Goal: Task Accomplishment & Management: Manage account settings

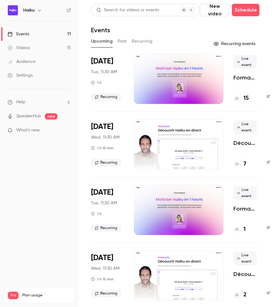
click at [114, 75] on div "[DATE] Tue, 11:30 AM 1 h Recurring" at bounding box center [107, 79] width 33 height 50
click at [245, 79] on p "Formation - Maîtriser Haiku en 1 heure" at bounding box center [244, 78] width 23 height 8
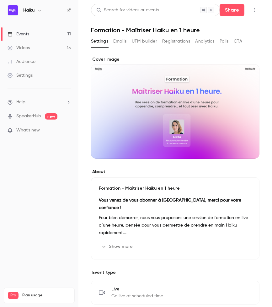
drag, startPoint x: 130, startPoint y: 44, endPoint x: 137, endPoint y: 44, distance: 7.2
click at [133, 44] on div "Settings Emails UTM builder Registrations Analytics Polls CTA" at bounding box center [166, 41] width 151 height 10
click at [174, 42] on button "Registrations" at bounding box center [176, 41] width 28 height 10
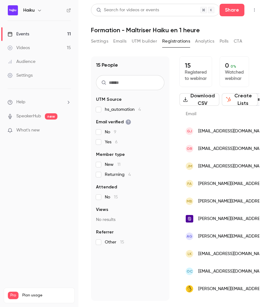
click at [113, 80] on input "text" at bounding box center [130, 82] width 68 height 15
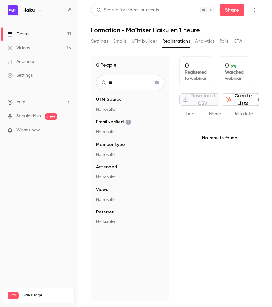
type input "*"
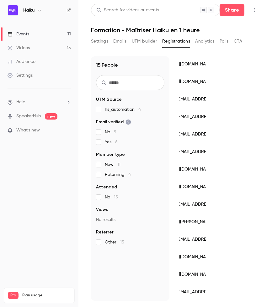
scroll to position [100, 0]
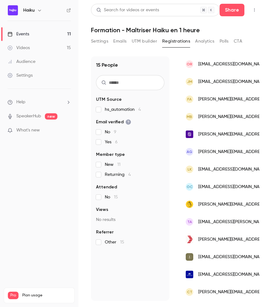
click at [34, 61] on div "Audience" at bounding box center [22, 62] width 28 height 6
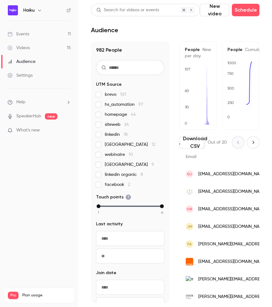
click at [121, 9] on div "Search for videos or events" at bounding box center [127, 10] width 63 height 7
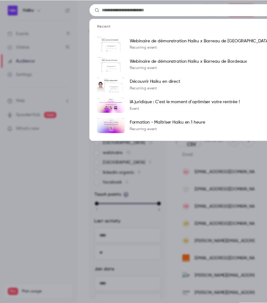
scroll to position [0, 37]
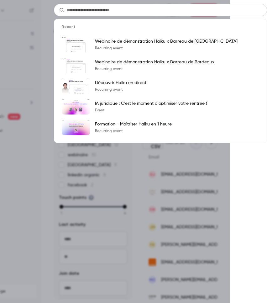
click at [115, 10] on input "text" at bounding box center [160, 10] width 213 height 13
click at [30, 195] on div "Recent Webinaire de démonstration Haiku x Barreau de Montpellier Recurring even…" at bounding box center [96, 151] width 267 height 303
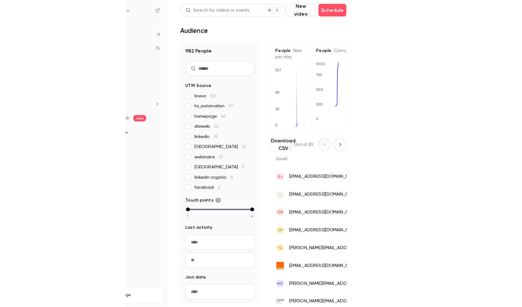
scroll to position [0, 0]
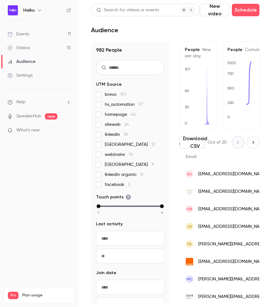
click at [122, 64] on input "text" at bounding box center [130, 67] width 68 height 15
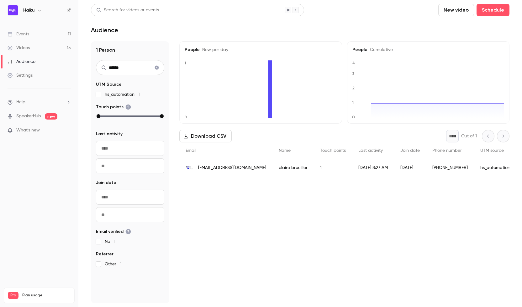
type input "******"
click at [271, 172] on div "claire brouiller" at bounding box center [292, 168] width 41 height 18
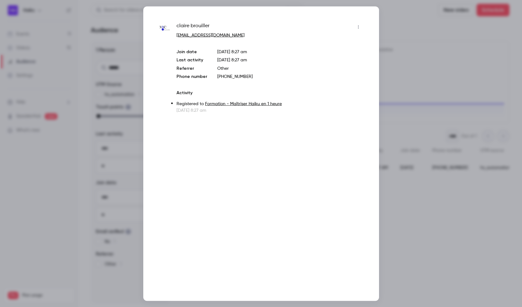
click at [206, 112] on p "Oct 2, 2025 8:27 am" at bounding box center [269, 110] width 186 height 6
click at [271, 28] on icon "button" at bounding box center [358, 27] width 5 height 4
click at [271, 129] on div at bounding box center [261, 153] width 522 height 307
click at [241, 102] on link "Formation - Maîtriser Haiku en 1 heure" at bounding box center [243, 104] width 77 height 4
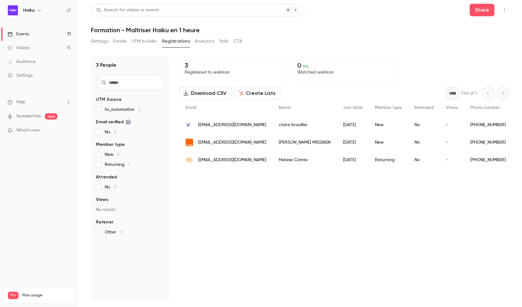
click at [53, 78] on link "Settings" at bounding box center [39, 76] width 78 height 14
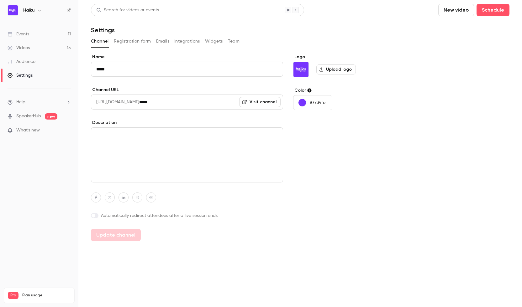
click at [136, 41] on button "Registration form" at bounding box center [132, 41] width 37 height 10
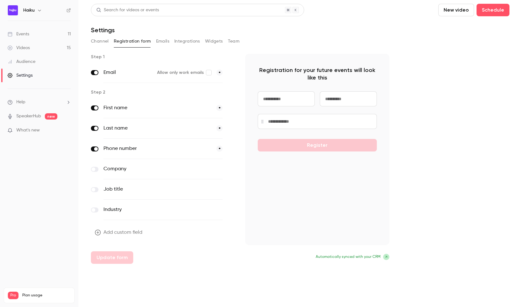
click at [163, 42] on button "Emails" at bounding box center [162, 41] width 13 height 10
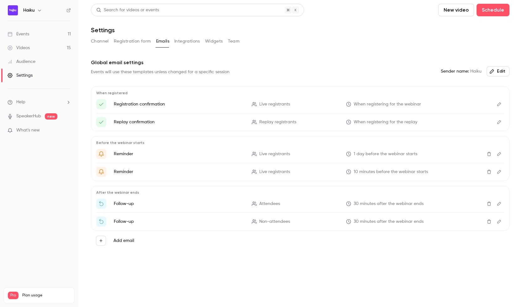
drag, startPoint x: 183, startPoint y: 43, endPoint x: 208, endPoint y: 43, distance: 24.4
click at [184, 43] on button "Integrations" at bounding box center [187, 41] width 26 height 10
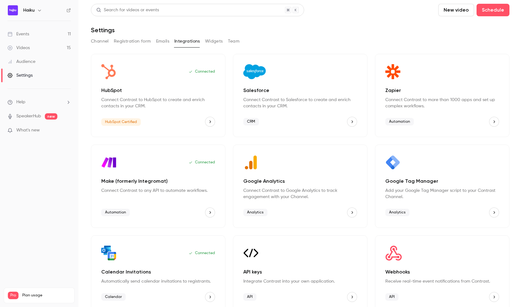
click at [215, 43] on button "Widgets" at bounding box center [214, 41] width 18 height 10
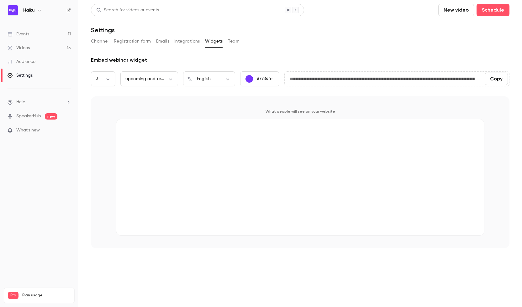
click at [229, 43] on button "Team" at bounding box center [234, 41] width 12 height 10
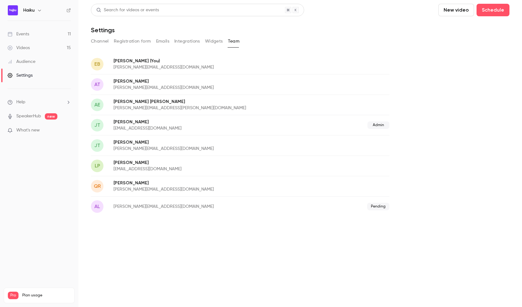
click at [101, 43] on button "Channel" at bounding box center [100, 41] width 18 height 10
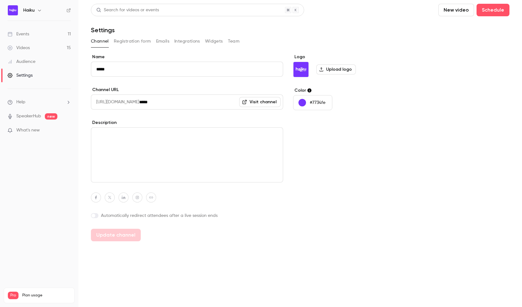
click at [118, 42] on button "Registration form" at bounding box center [132, 41] width 37 height 10
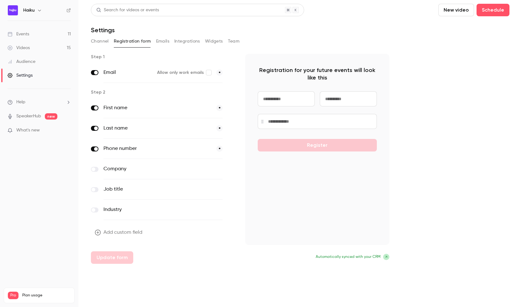
click at [145, 43] on button "Registration form" at bounding box center [132, 41] width 37 height 10
click at [166, 43] on button "Emails" at bounding box center [162, 41] width 13 height 10
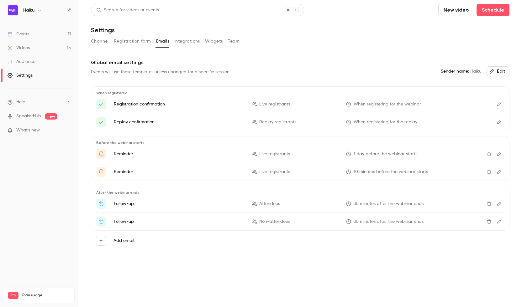
click at [233, 42] on button "Team" at bounding box center [234, 41] width 12 height 10
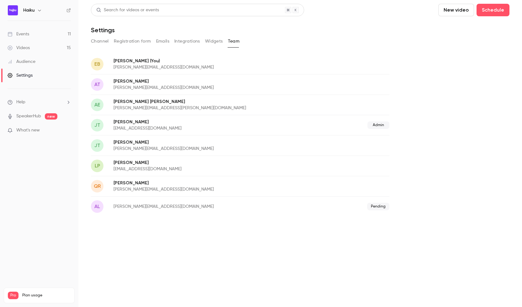
click at [212, 42] on button "Widgets" at bounding box center [214, 41] width 18 height 10
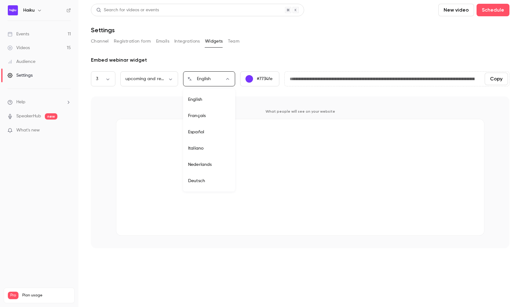
click at [221, 79] on body "**********" at bounding box center [261, 153] width 522 height 307
click at [214, 117] on li "Français" at bounding box center [209, 116] width 52 height 16
type input "**"
type input "**********"
click at [148, 61] on div "Embed webinar widget" at bounding box center [300, 60] width 418 height 8
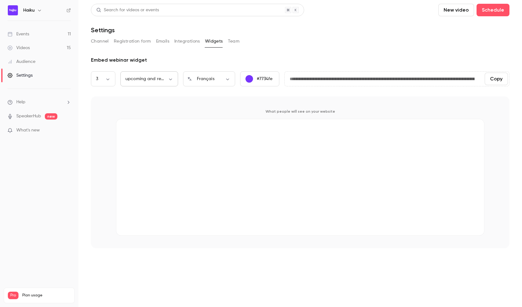
click at [170, 81] on body "**********" at bounding box center [261, 153] width 522 height 307
click at [196, 63] on div at bounding box center [261, 153] width 522 height 307
click at [184, 43] on button "Integrations" at bounding box center [187, 41] width 26 height 10
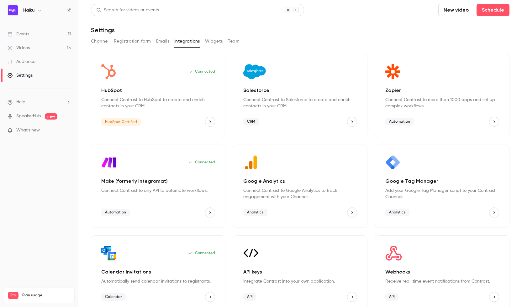
click at [156, 41] on button "Emails" at bounding box center [162, 41] width 13 height 10
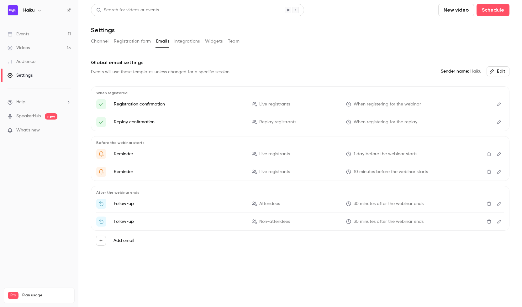
click at [135, 41] on button "Registration form" at bounding box center [132, 41] width 37 height 10
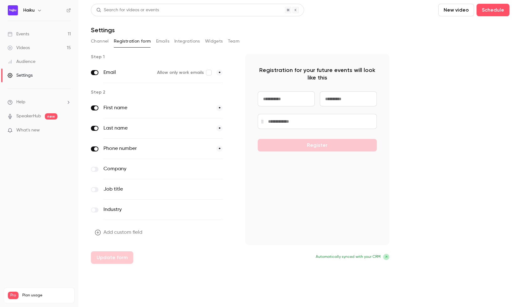
click at [209, 41] on button "Widgets" at bounding box center [214, 41] width 18 height 10
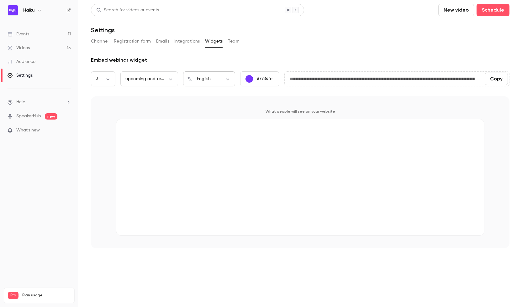
click at [219, 82] on div "English ** ​" at bounding box center [209, 78] width 52 height 15
click at [124, 41] on button "Registration form" at bounding box center [132, 41] width 37 height 10
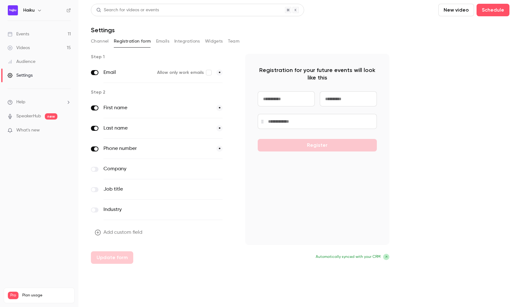
click at [97, 40] on button "Channel" at bounding box center [100, 41] width 18 height 10
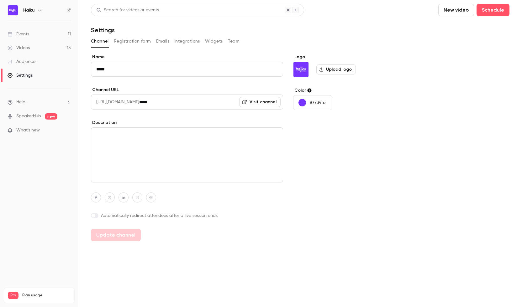
click at [61, 104] on li "Help" at bounding box center [39, 102] width 63 height 7
click at [53, 133] on div at bounding box center [261, 153] width 522 height 307
click at [62, 131] on div "What's new" at bounding box center [39, 130] width 63 height 7
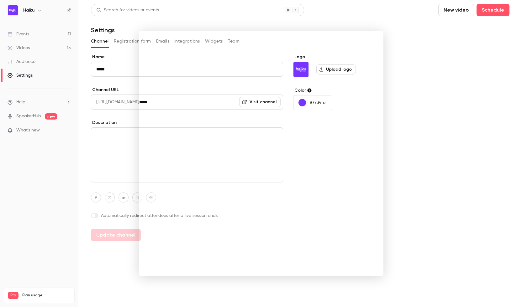
click at [432, 130] on div at bounding box center [261, 153] width 522 height 307
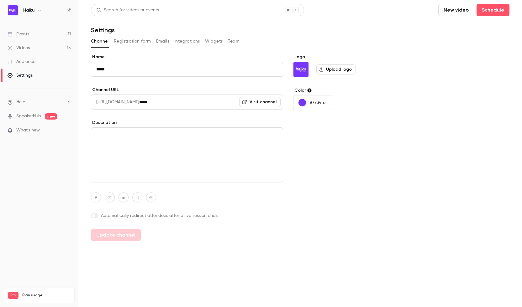
click at [37, 103] on li "Help" at bounding box center [39, 102] width 63 height 7
click at [31, 118] on div at bounding box center [261, 153] width 522 height 307
click at [33, 117] on link "SpeakerHub" at bounding box center [28, 116] width 25 height 7
click at [40, 74] on link "Settings" at bounding box center [39, 76] width 78 height 14
click at [128, 41] on button "Registration form" at bounding box center [132, 41] width 37 height 10
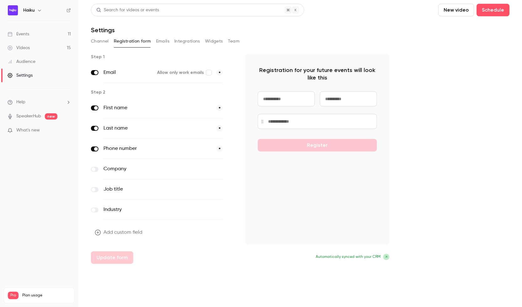
click at [178, 44] on button "Integrations" at bounding box center [187, 41] width 26 height 10
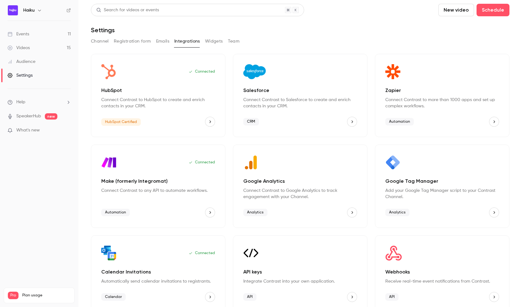
click at [160, 40] on button "Emails" at bounding box center [162, 41] width 13 height 10
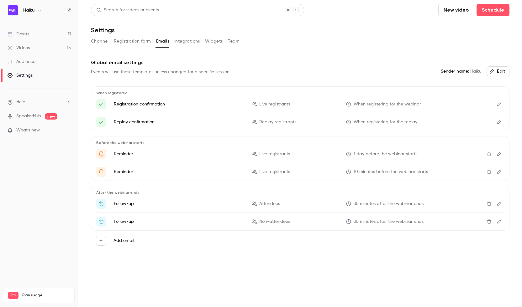
click at [213, 42] on button "Widgets" at bounding box center [214, 41] width 18 height 10
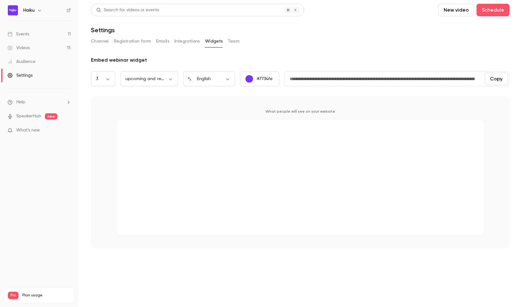
click at [228, 42] on button "Team" at bounding box center [234, 41] width 12 height 10
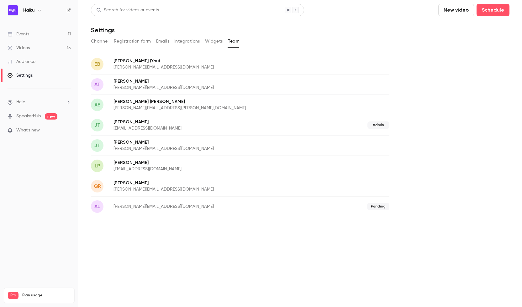
click at [186, 42] on button "Integrations" at bounding box center [187, 41] width 26 height 10
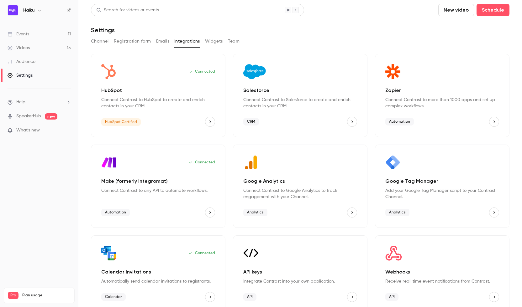
click at [34, 33] on link "Events 11" at bounding box center [39, 34] width 78 height 14
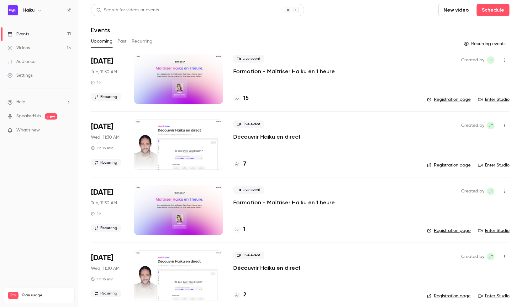
click at [114, 65] on div "[DATE] Tue, 11:30 AM 1 h Recurring" at bounding box center [107, 79] width 33 height 50
click at [135, 14] on div "Search for videos or events" at bounding box center [197, 10] width 213 height 13
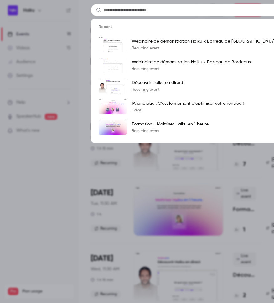
click at [55, 196] on div "Recent Webinaire de démonstration Haiku x Barreau de Montpellier Recurring even…" at bounding box center [137, 151] width 274 height 303
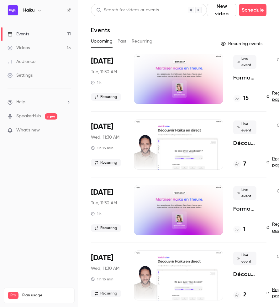
click at [5, 166] on nav "Haiku Events 11 Videos 15 Audience Settings Help SpeakerHub new What's new Pro …" at bounding box center [39, 153] width 78 height 307
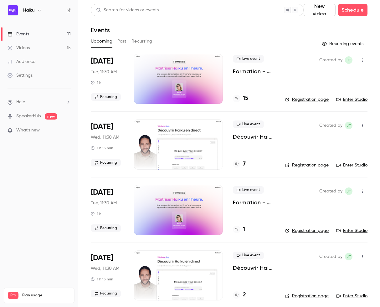
click at [120, 10] on div "Search for videos or events" at bounding box center [127, 10] width 63 height 7
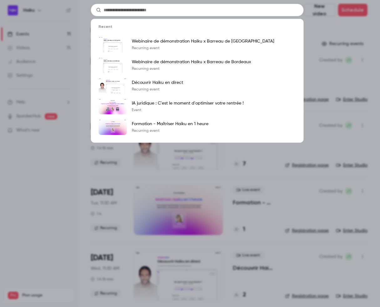
drag, startPoint x: 53, startPoint y: 169, endPoint x: 37, endPoint y: 146, distance: 27.8
click at [52, 169] on div "Recent Webinaire de démonstration Haiku x Barreau de Montpellier Recurring even…" at bounding box center [190, 153] width 380 height 307
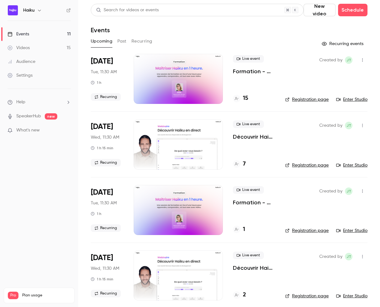
click at [32, 65] on div "Audience" at bounding box center [22, 62] width 28 height 6
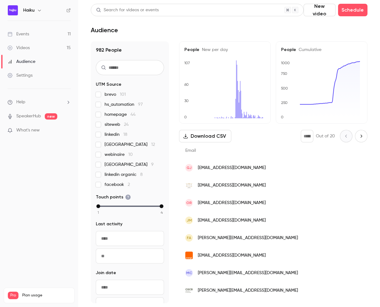
click at [121, 70] on input "text" at bounding box center [130, 67] width 68 height 15
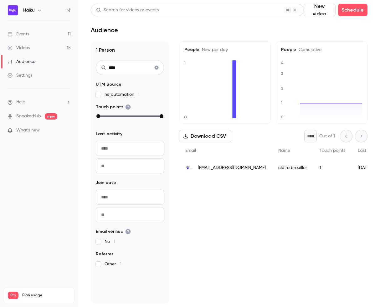
type input "****"
click at [155, 69] on icon "Clear search" at bounding box center [156, 67] width 5 height 4
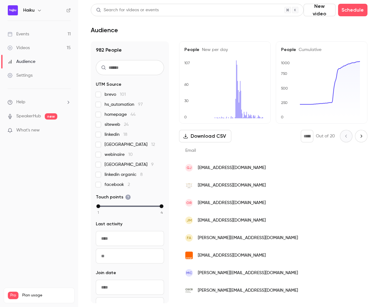
click at [22, 62] on div "Audience" at bounding box center [22, 62] width 28 height 6
click at [30, 37] on link "Events 11" at bounding box center [39, 34] width 78 height 14
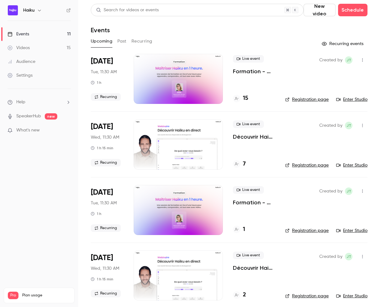
click at [121, 42] on button "Past" at bounding box center [121, 41] width 9 height 10
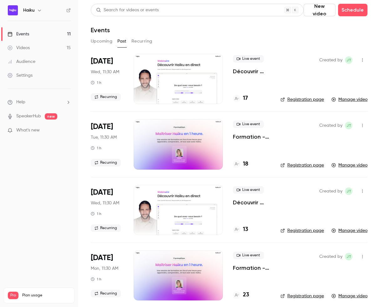
click at [105, 42] on button "Upcoming" at bounding box center [102, 41] width 22 height 10
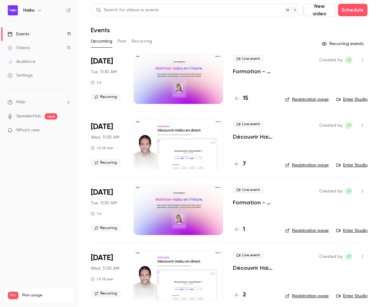
click at [101, 66] on div "[DATE] Tue, 11:30 AM 1 h Recurring" at bounding box center [107, 79] width 33 height 50
click at [118, 44] on button "Past" at bounding box center [121, 41] width 9 height 10
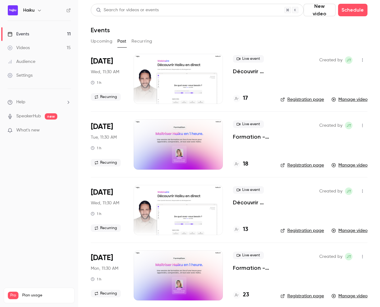
click at [139, 42] on button "Recurring" at bounding box center [142, 41] width 21 height 10
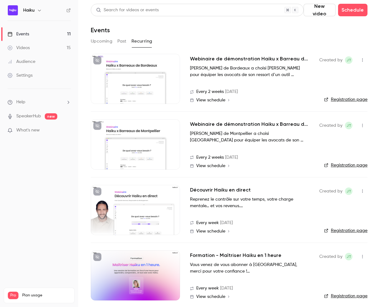
click at [93, 43] on button "Upcoming" at bounding box center [102, 41] width 22 height 10
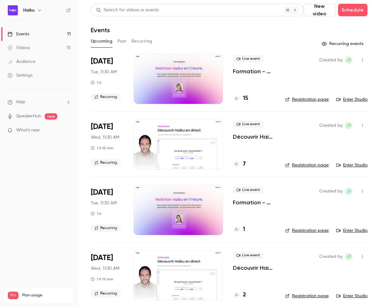
click at [29, 61] on div "Audience" at bounding box center [22, 62] width 28 height 6
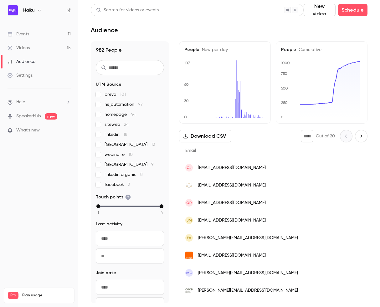
click at [123, 67] on input "text" at bounding box center [130, 67] width 68 height 15
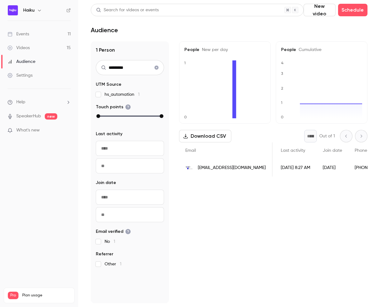
scroll to position [0, 79]
type input "*********"
click at [276, 170] on div "[DATE] 8:27 AM" at bounding box center [295, 168] width 42 height 18
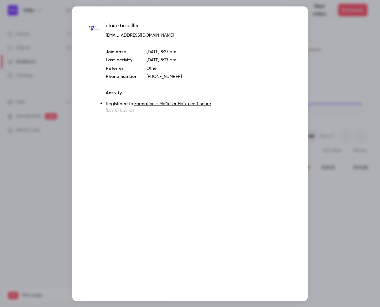
click at [45, 174] on div at bounding box center [190, 153] width 380 height 307
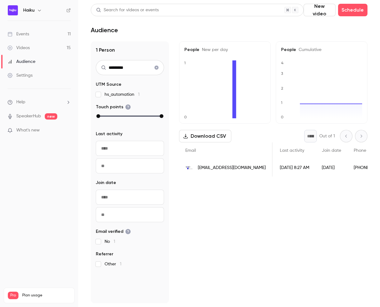
click at [33, 47] on link "Videos 15" at bounding box center [39, 48] width 78 height 14
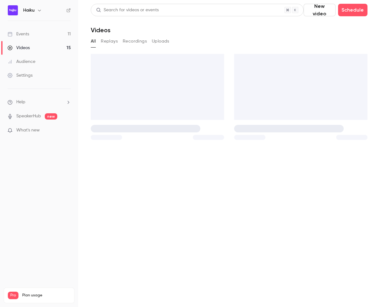
click at [34, 34] on link "Events 11" at bounding box center [39, 34] width 78 height 14
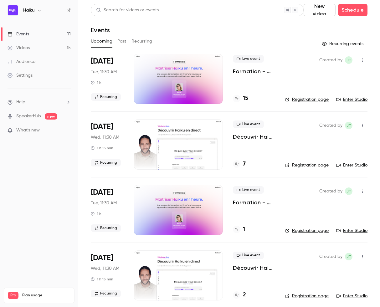
click at [117, 40] on div "Upcoming Past Recurring" at bounding box center [229, 41] width 277 height 10
click at [118, 41] on button "Past" at bounding box center [121, 41] width 9 height 10
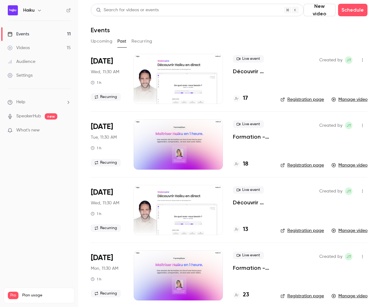
click at [104, 45] on button "Upcoming" at bounding box center [102, 41] width 22 height 10
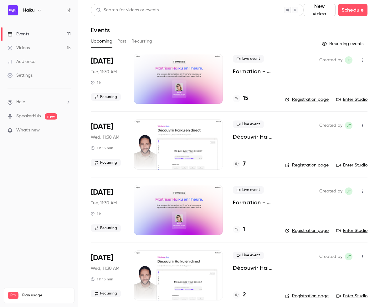
click at [126, 40] on button "Past" at bounding box center [121, 41] width 9 height 10
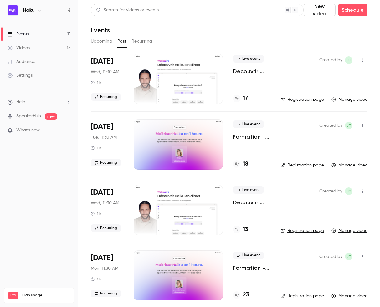
click at [96, 42] on button "Upcoming" at bounding box center [102, 41] width 22 height 10
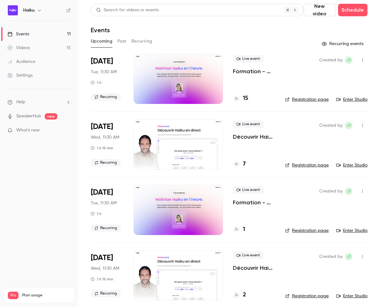
click at [124, 44] on button "Past" at bounding box center [121, 41] width 9 height 10
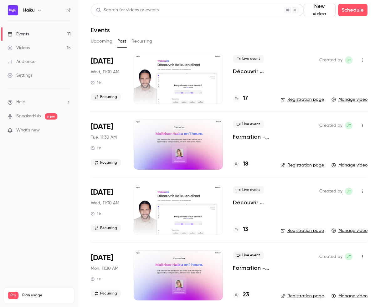
click at [150, 41] on button "Recurring" at bounding box center [142, 41] width 21 height 10
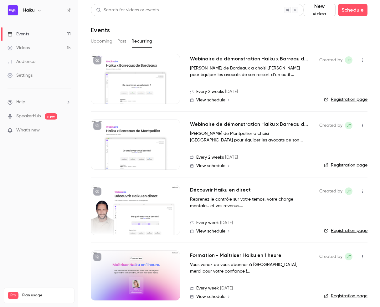
click at [108, 42] on button "Upcoming" at bounding box center [102, 41] width 22 height 10
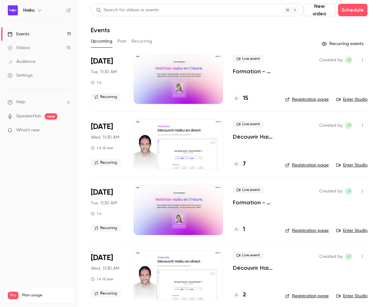
click at [32, 65] on link "Audience" at bounding box center [39, 62] width 78 height 14
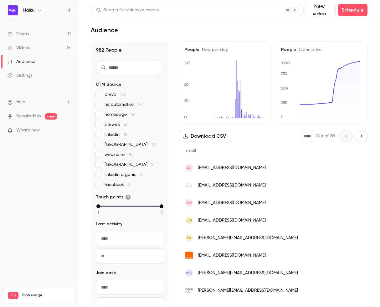
click at [127, 63] on input "text" at bounding box center [130, 67] width 68 height 15
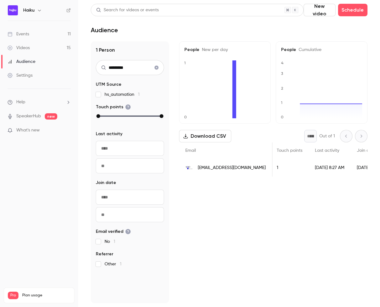
scroll to position [0, 41]
type input "*********"
click at [51, 218] on nav "Haiku Events 11 Videos 15 Audience Settings Help SpeakerHub new What's new Pro …" at bounding box center [39, 153] width 78 height 307
click at [232, 209] on div "People New per day 0 1 People Cumulative 0 1 2 3 4 Download CSV * Out of 1 Emai…" at bounding box center [273, 172] width 189 height 262
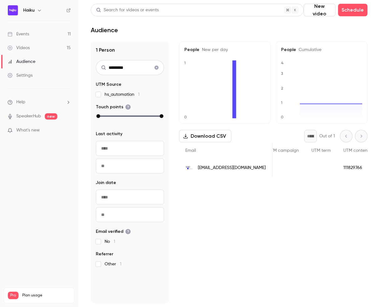
click at [37, 46] on link "Videos 15" at bounding box center [39, 48] width 78 height 14
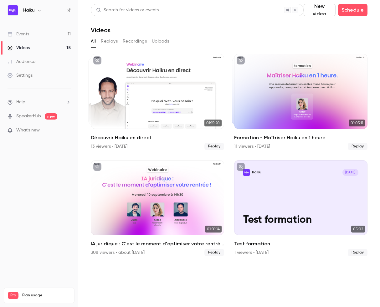
click at [39, 38] on link "Events 11" at bounding box center [39, 34] width 78 height 14
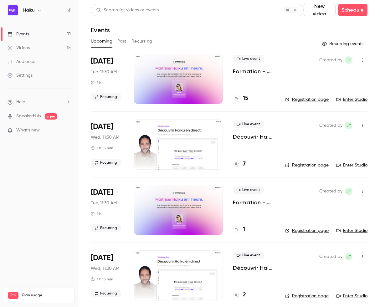
click at [121, 40] on button "Past" at bounding box center [121, 41] width 9 height 10
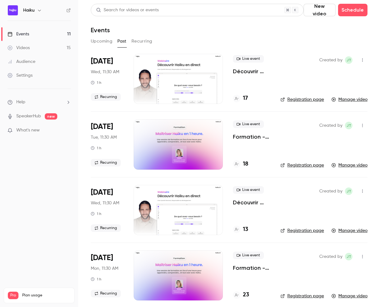
click at [140, 41] on button "Recurring" at bounding box center [142, 41] width 21 height 10
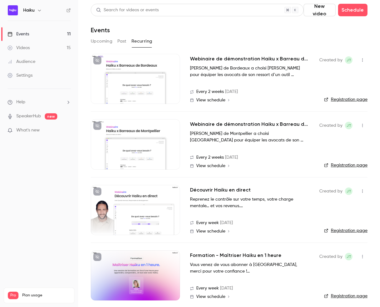
click at [98, 42] on button "Upcoming" at bounding box center [102, 41] width 22 height 10
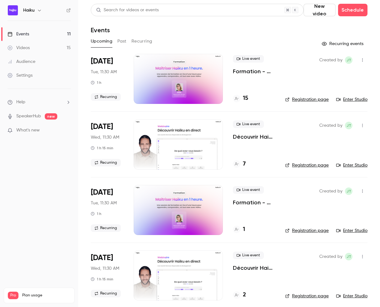
click at [123, 39] on button "Past" at bounding box center [121, 41] width 9 height 10
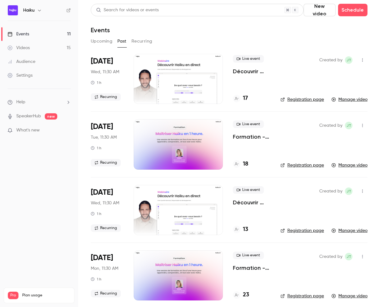
click at [106, 39] on button "Upcoming" at bounding box center [102, 41] width 22 height 10
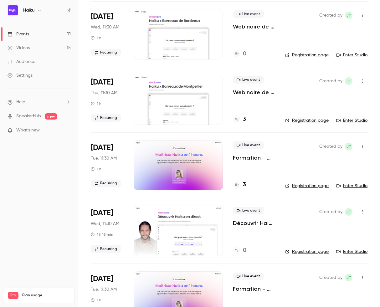
scroll to position [313, 0]
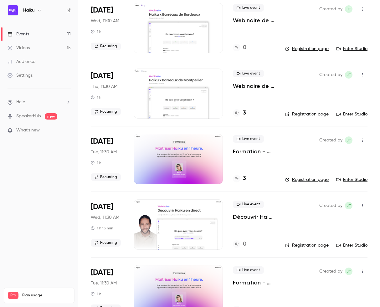
click at [103, 160] on div "[DATE] Tue, 11:30 AM 1 h Recurring" at bounding box center [107, 159] width 33 height 50
click at [253, 151] on p "Formation - Maîtriser Haiku en 1 heure" at bounding box center [254, 152] width 42 height 8
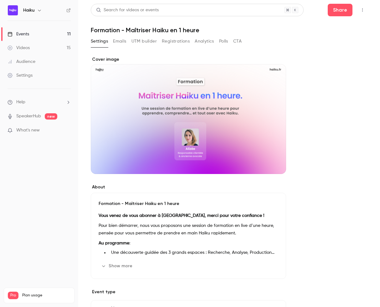
click at [121, 41] on button "Emails" at bounding box center [119, 41] width 13 height 10
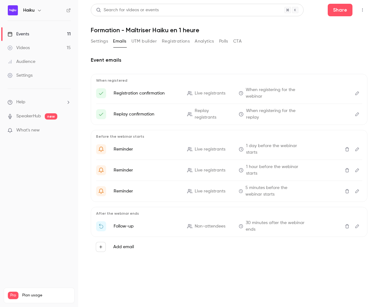
click at [136, 42] on button "UTM builder" at bounding box center [144, 41] width 25 height 10
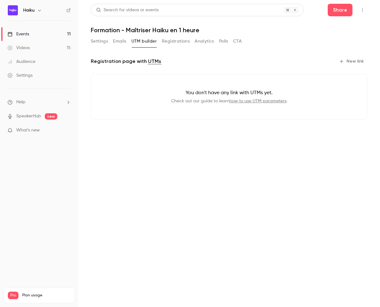
click at [167, 42] on button "Registrations" at bounding box center [176, 41] width 28 height 10
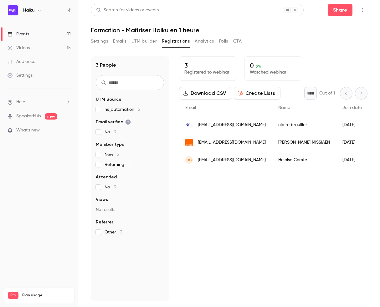
click at [107, 82] on input "text" at bounding box center [130, 82] width 68 height 15
click at [239, 25] on header "Search for videos or events Share Formation - Maîtriser Haiku en 1 heure" at bounding box center [229, 19] width 277 height 30
